Goal: Check status

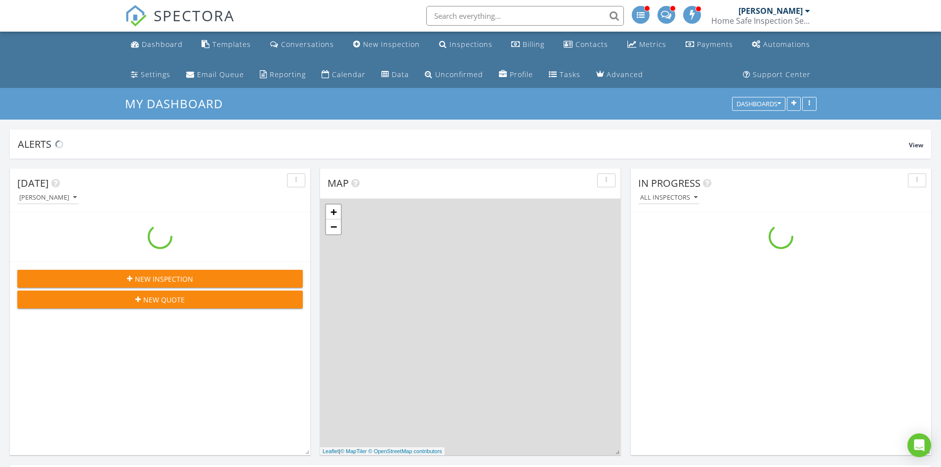
scroll to position [914, 956]
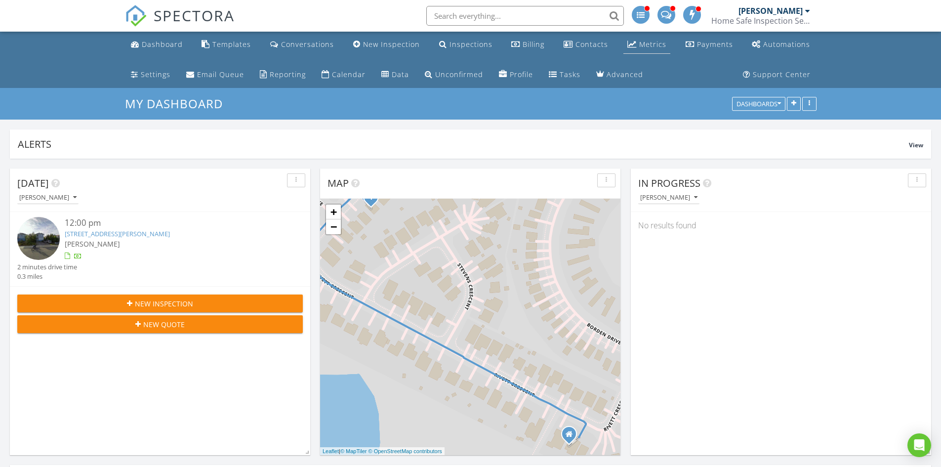
click at [647, 40] on div "Metrics" at bounding box center [652, 44] width 27 height 9
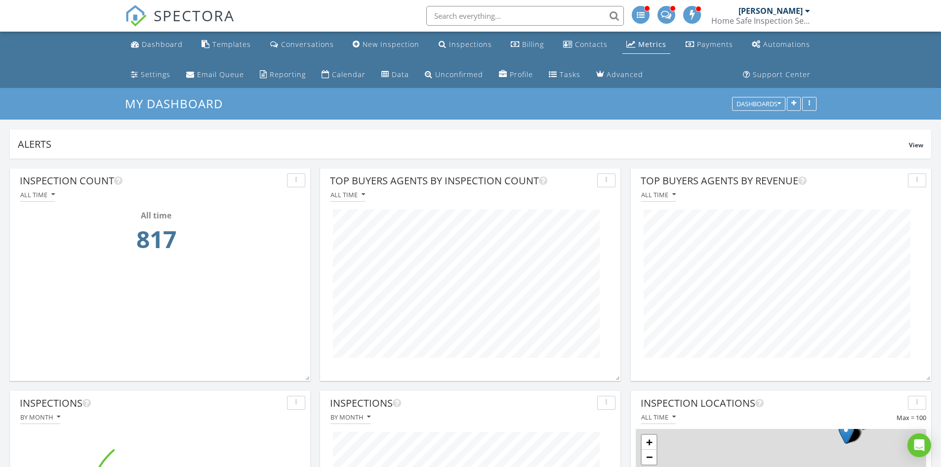
scroll to position [212, 300]
click at [358, 194] on div "All time" at bounding box center [347, 194] width 35 height 7
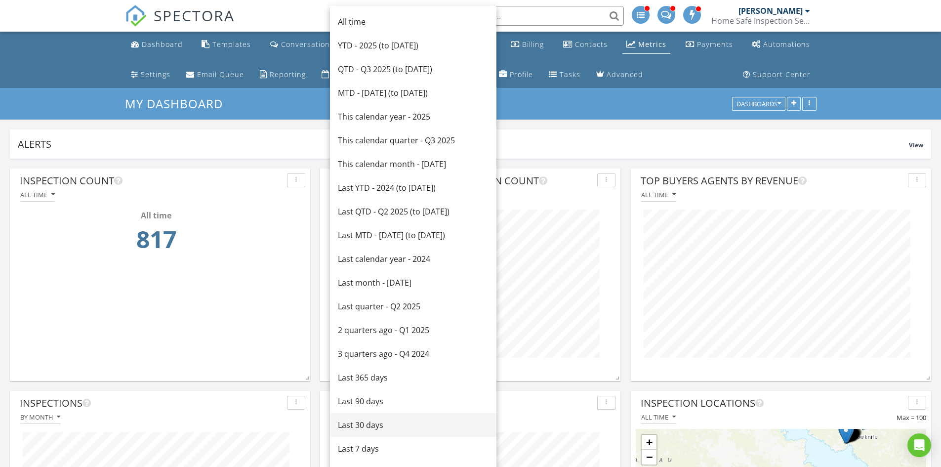
click at [365, 422] on div "Last 30 days" at bounding box center [413, 425] width 151 height 12
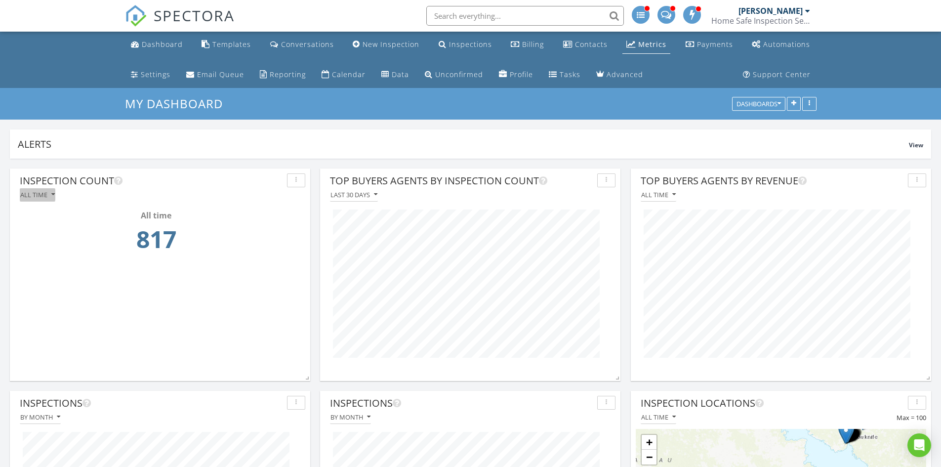
click at [33, 193] on div "All time" at bounding box center [37, 194] width 35 height 7
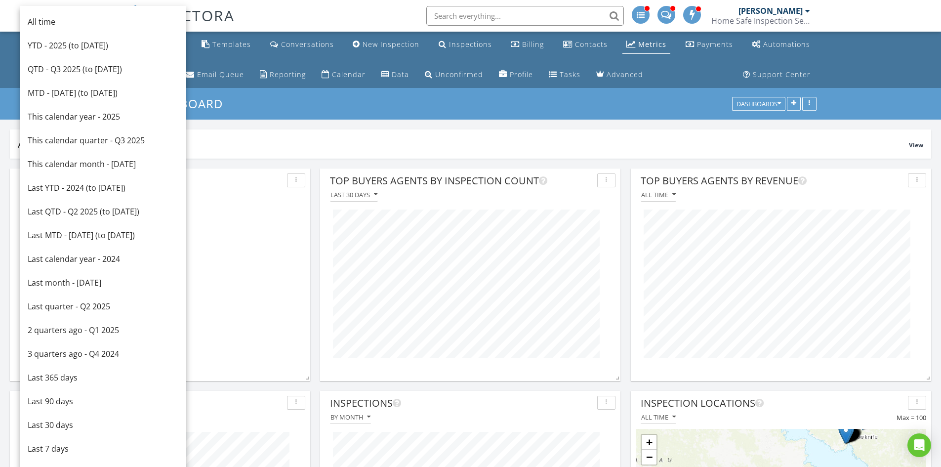
click at [54, 423] on div "Last 30 days" at bounding box center [103, 425] width 151 height 12
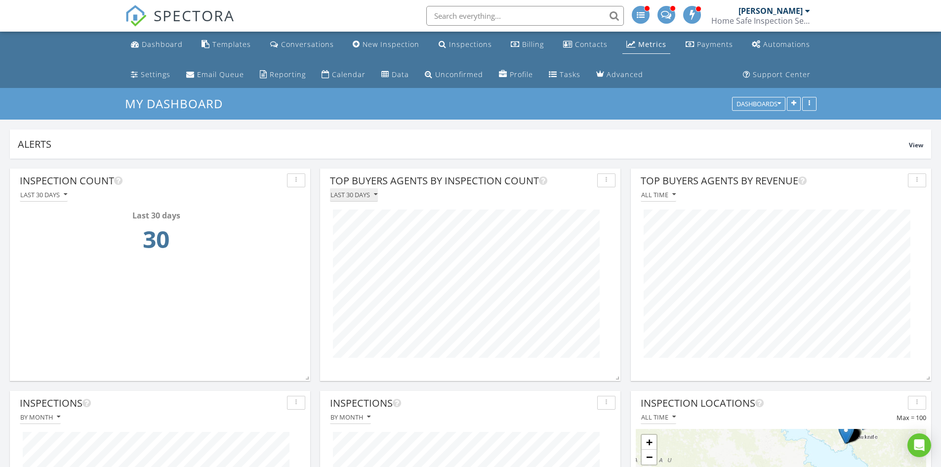
click at [352, 189] on button "Last 30 days" at bounding box center [354, 194] width 48 height 13
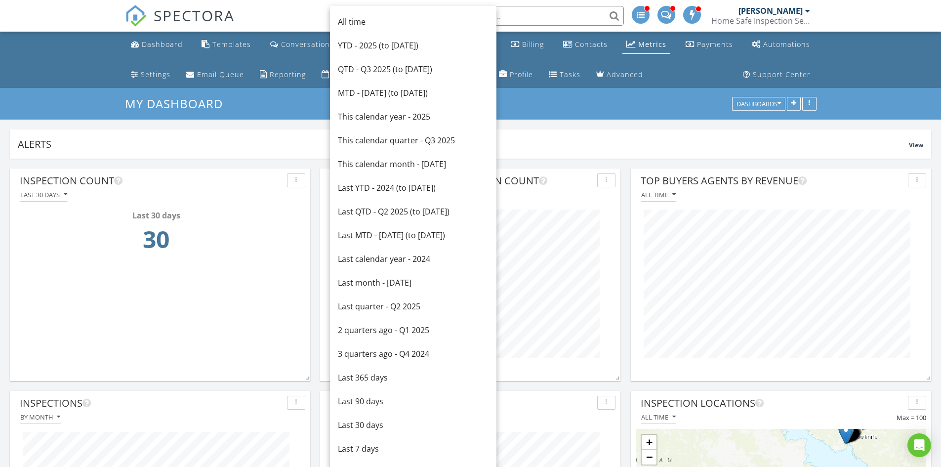
click at [361, 22] on div "All time" at bounding box center [413, 22] width 151 height 12
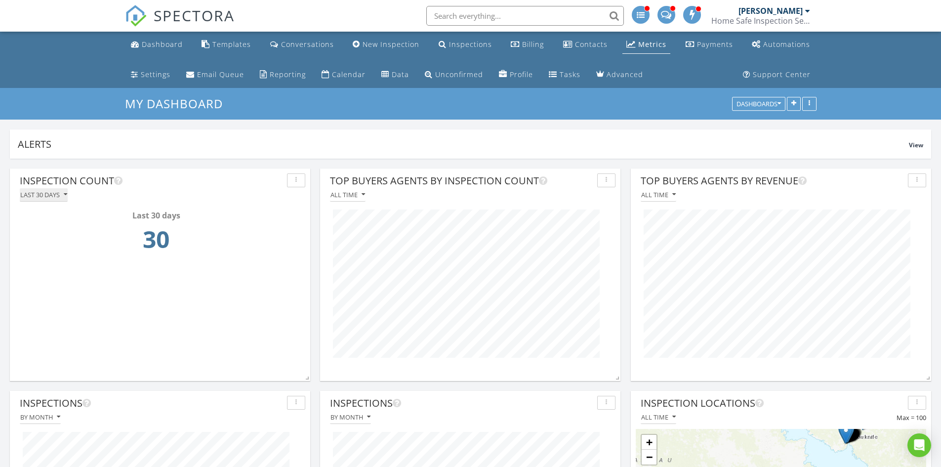
click at [60, 196] on div "Last 30 days" at bounding box center [43, 194] width 47 height 7
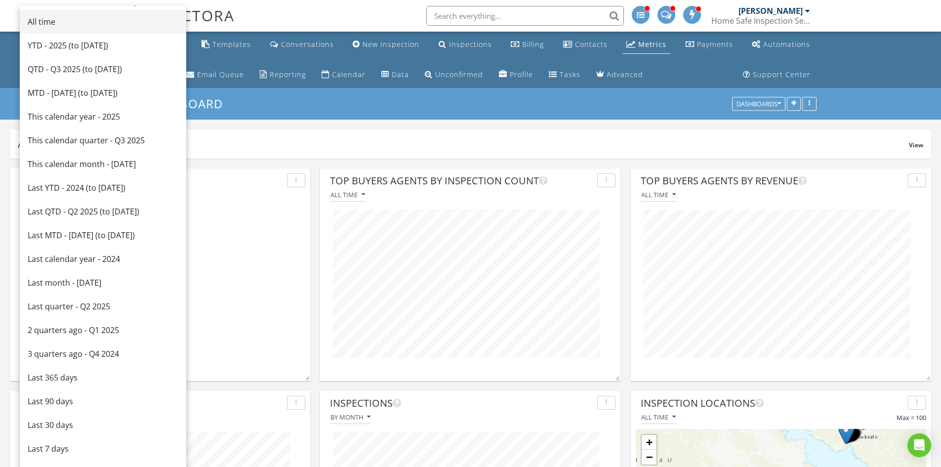
click at [95, 22] on div "All time" at bounding box center [103, 22] width 151 height 12
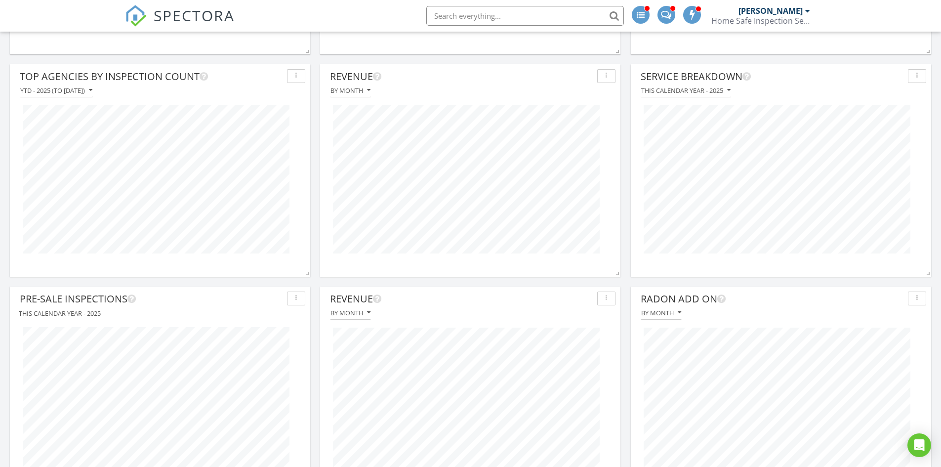
scroll to position [741, 0]
